Goal: Information Seeking & Learning: Learn about a topic

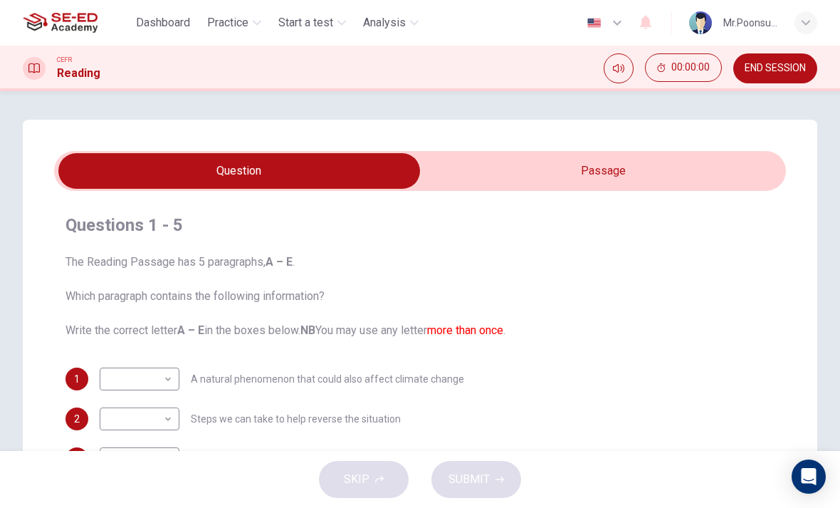
click at [237, 24] on span "Practice" at bounding box center [227, 22] width 41 height 17
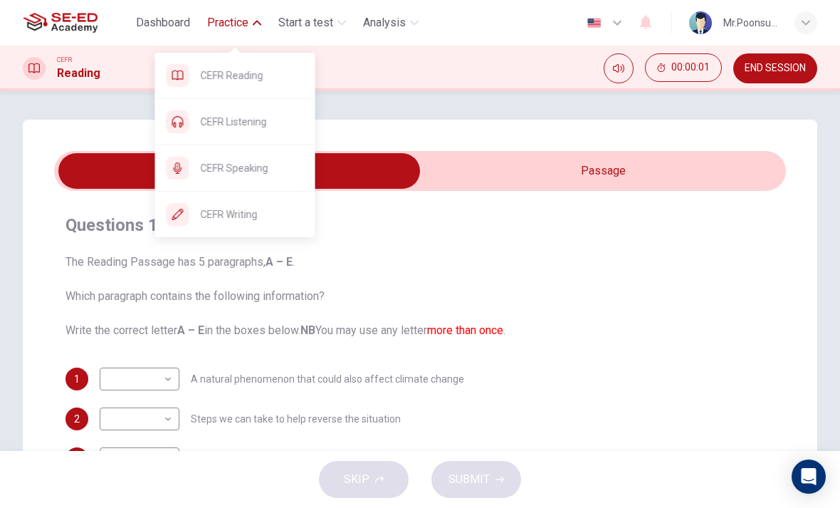
click at [214, 126] on span "CEFR Listening" at bounding box center [252, 121] width 103 height 17
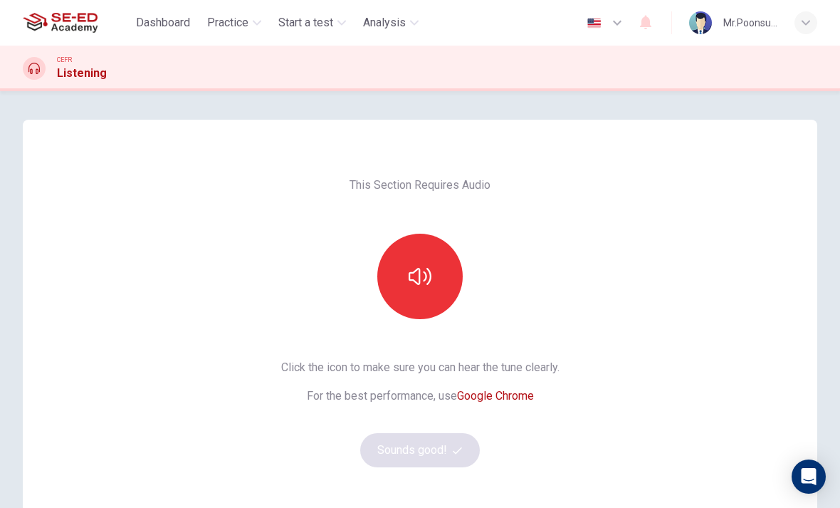
click at [413, 291] on button "button" at bounding box center [420, 276] width 85 height 85
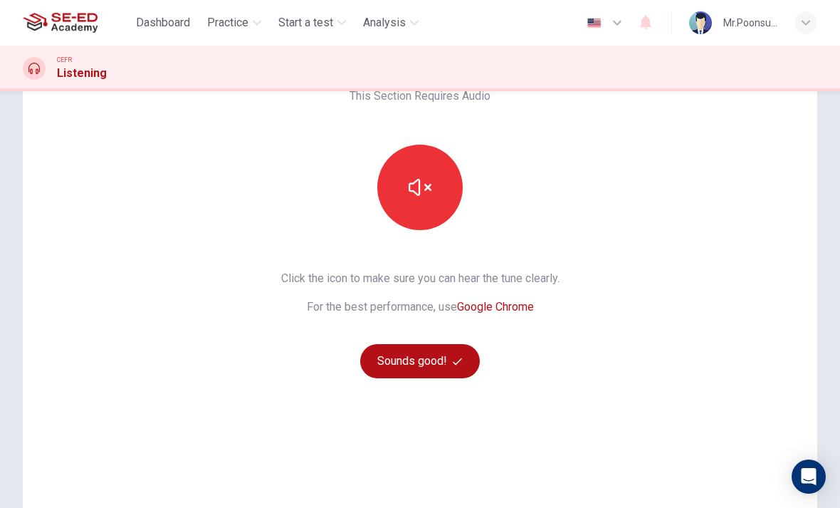
scroll to position [90, 0]
click at [450, 368] on button "Sounds good!" at bounding box center [420, 360] width 120 height 34
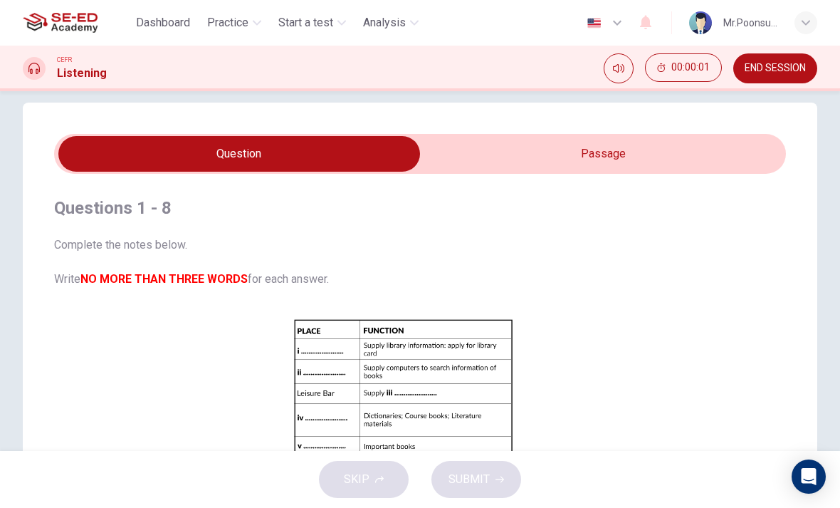
scroll to position [14, 0]
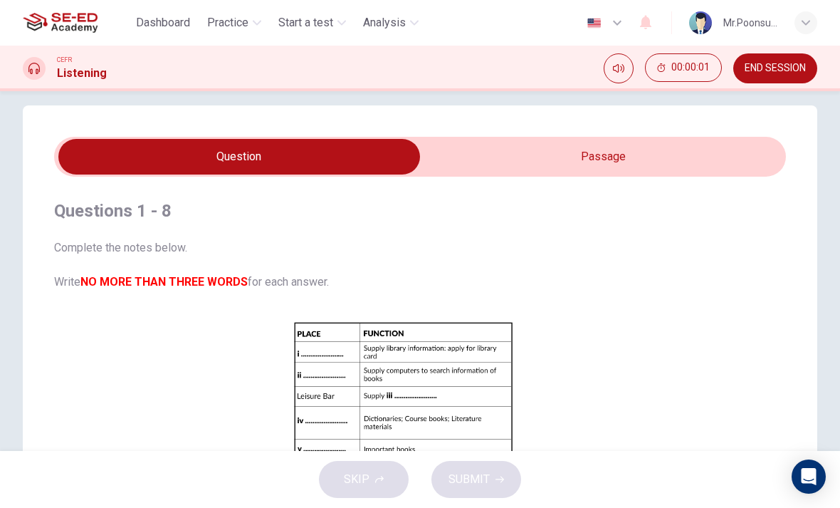
click at [652, 172] on input "checkbox" at bounding box center [239, 157] width 1098 height 36
checkbox input "true"
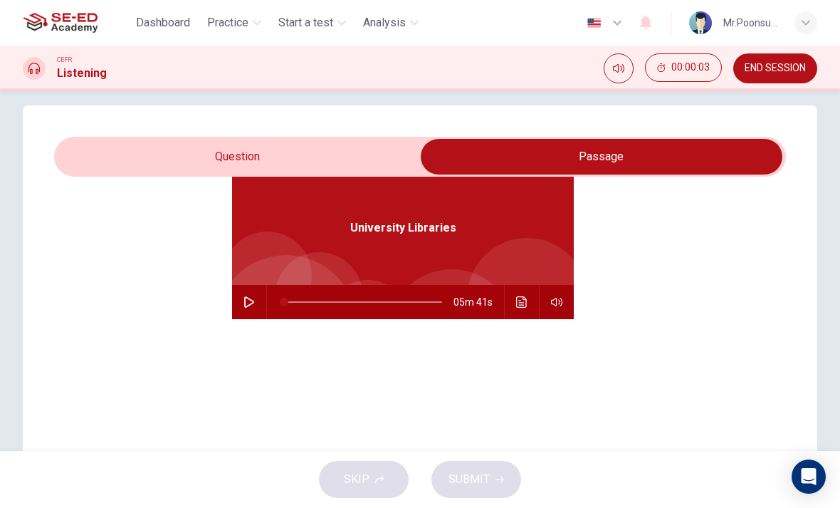
scroll to position [72, 0]
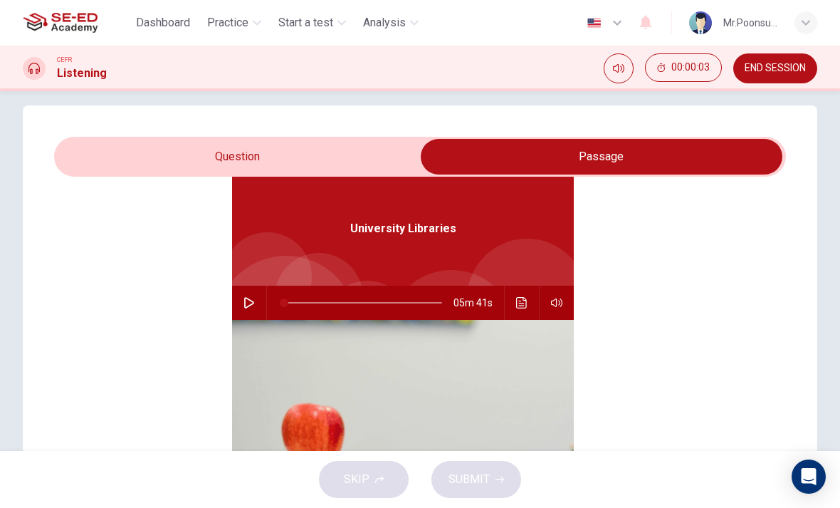
click at [238, 299] on button "button" at bounding box center [249, 303] width 23 height 34
click at [526, 302] on icon "Click to see the audio transcription" at bounding box center [521, 302] width 11 height 11
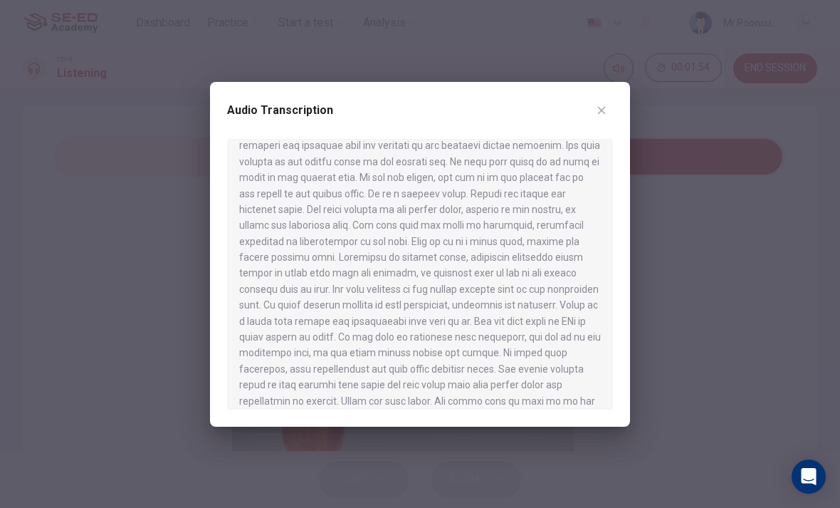
scroll to position [262, 0]
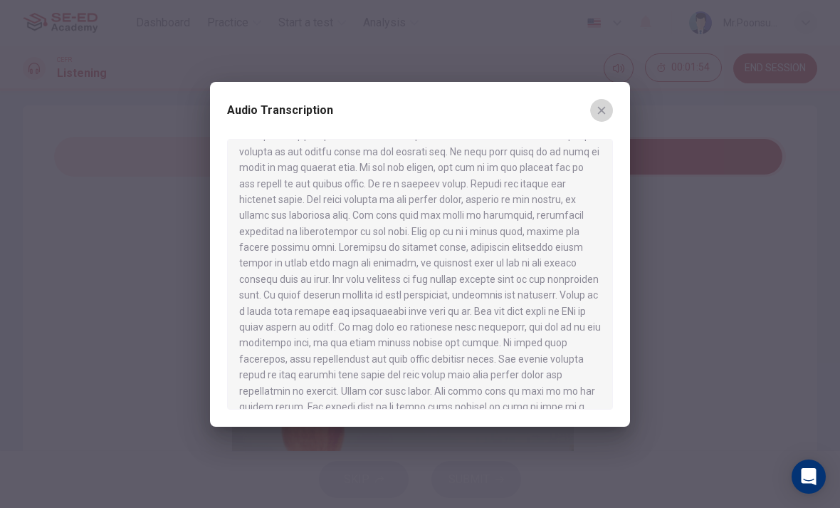
click at [598, 105] on icon "button" at bounding box center [601, 110] width 11 height 11
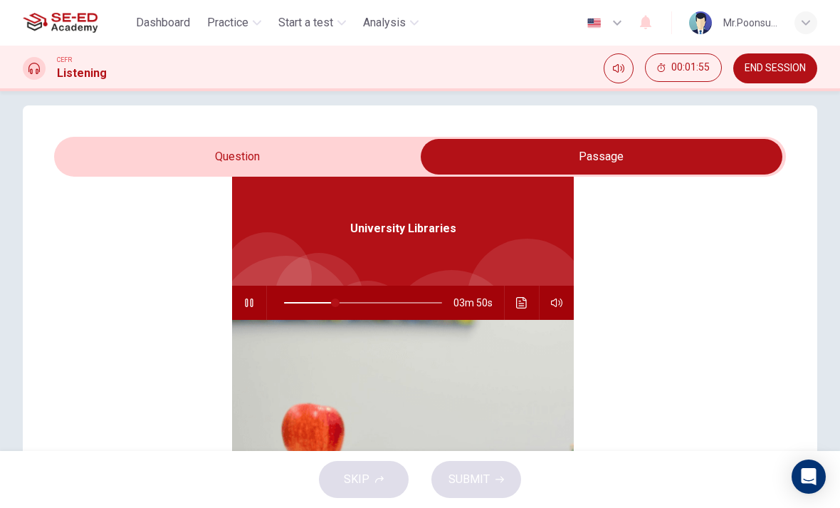
click at [248, 311] on button "button" at bounding box center [249, 303] width 23 height 34
type input "32"
click at [785, 0] on div "Dashboard Practice Start a test Analysis English en ​ Mr.Poonsub Patpol" at bounding box center [420, 23] width 795 height 46
